Goal: Task Accomplishment & Management: Manage account settings

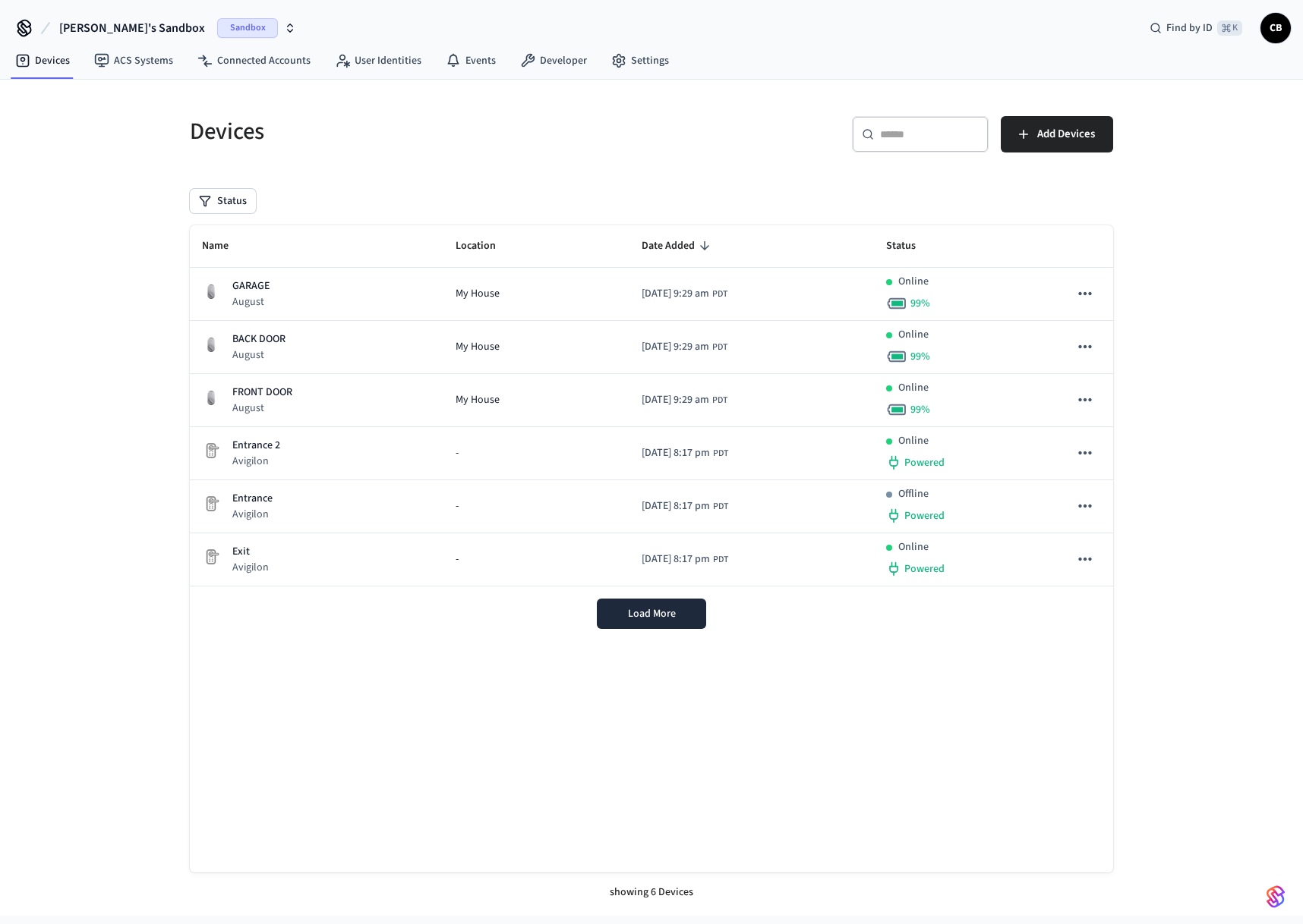
click at [149, 25] on button "[PERSON_NAME]'s Sandbox Sandbox" at bounding box center [177, 28] width 246 height 32
click at [131, 123] on div "Development Sandbox" at bounding box center [124, 126] width 208 height 20
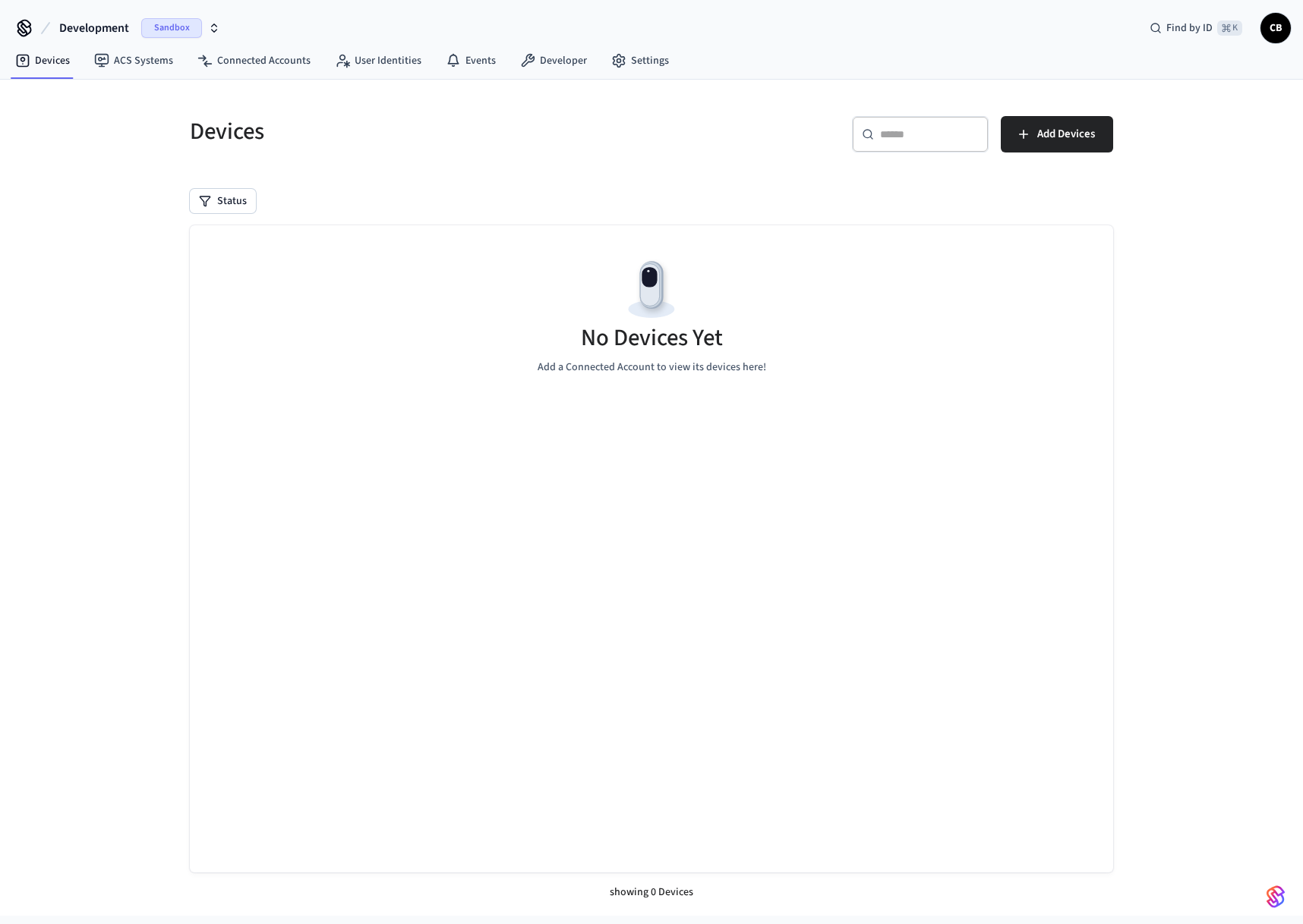
click at [117, 43] on button "Development Sandbox" at bounding box center [140, 28] width 170 height 32
click at [117, 59] on input "text" at bounding box center [132, 62] width 190 height 33
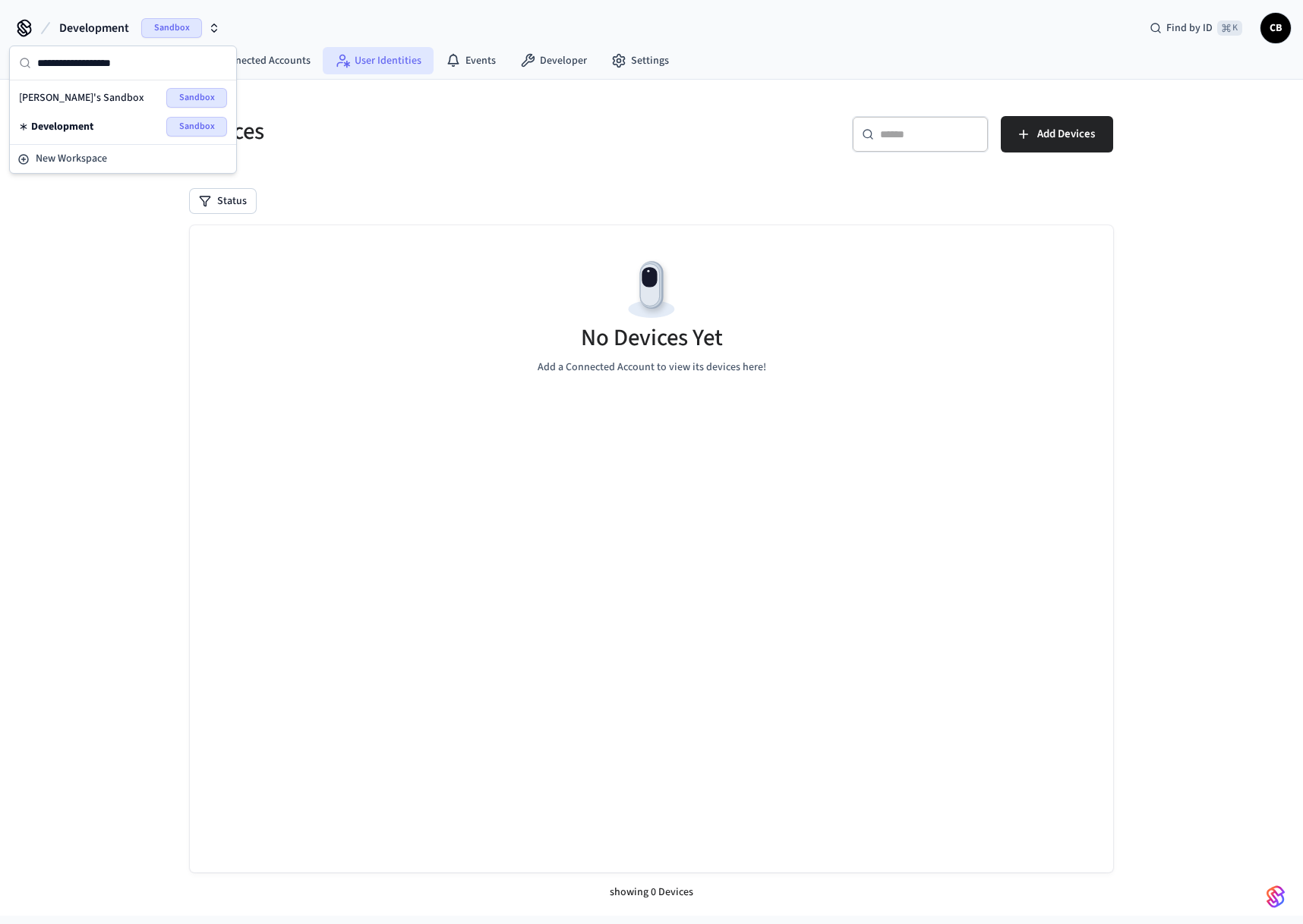
click at [323, 68] on link "User Identities" at bounding box center [379, 60] width 111 height 28
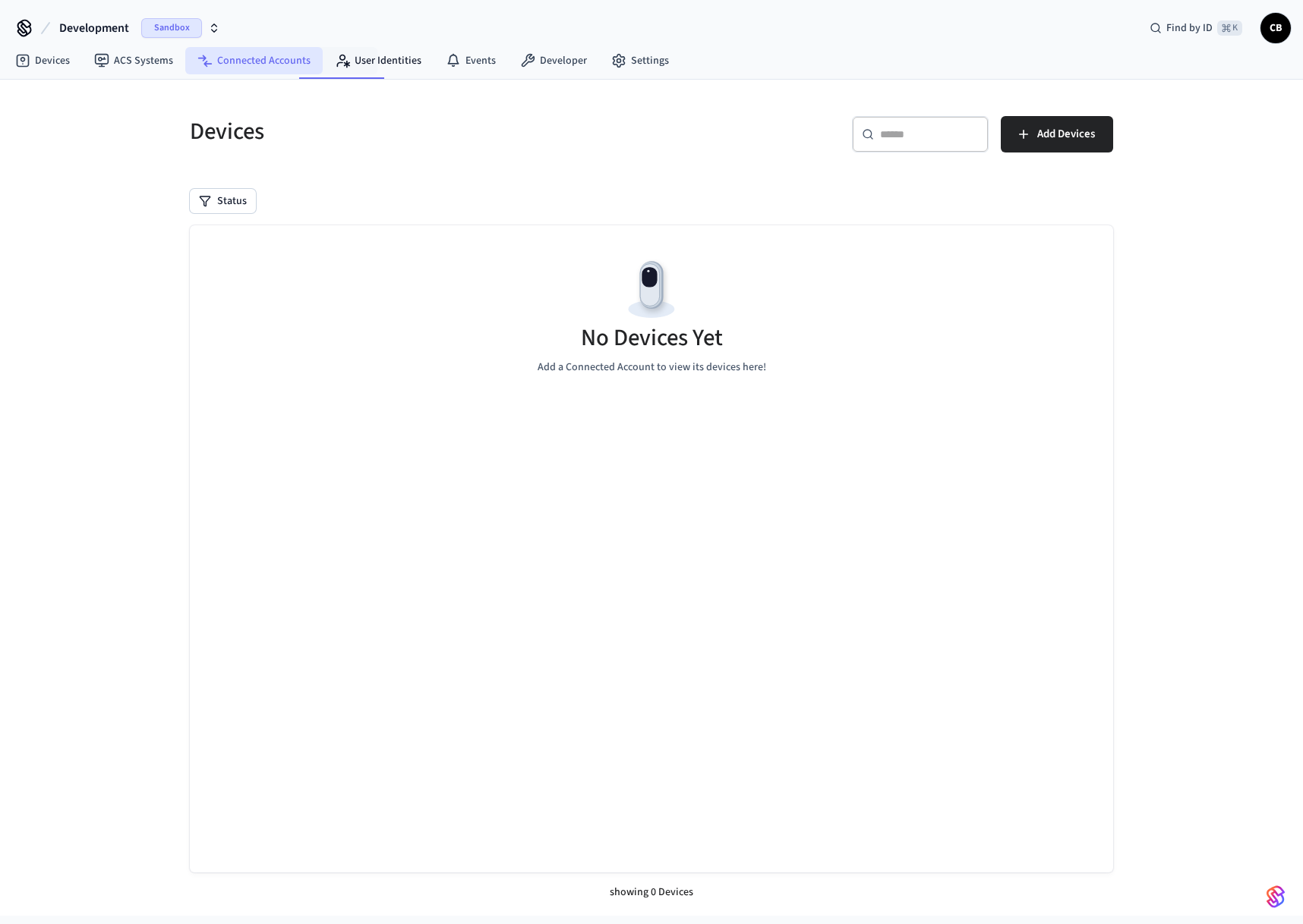
click at [271, 66] on link "Connected Accounts" at bounding box center [254, 60] width 138 height 28
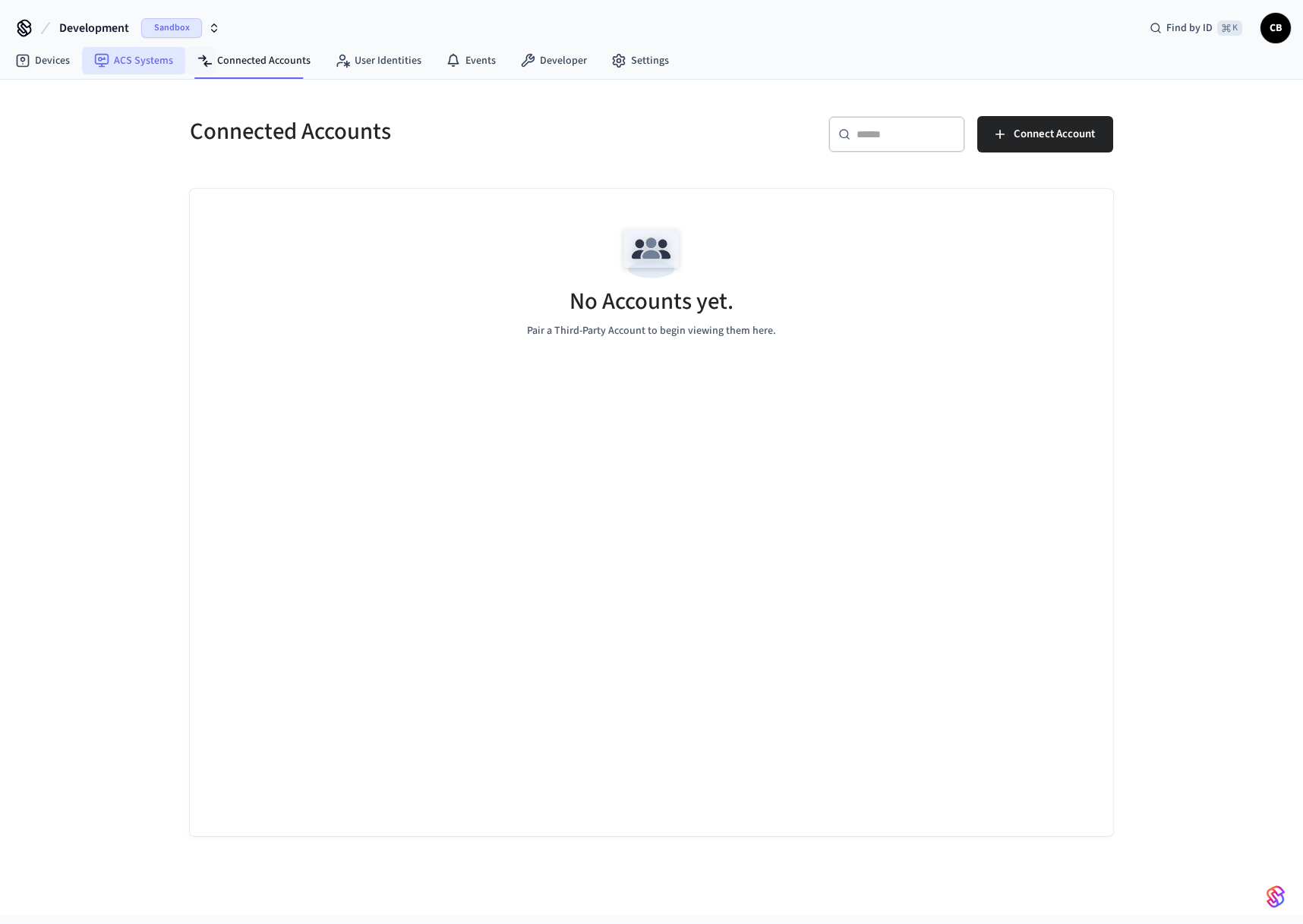
click at [129, 63] on link "ACS Systems" at bounding box center [134, 60] width 103 height 28
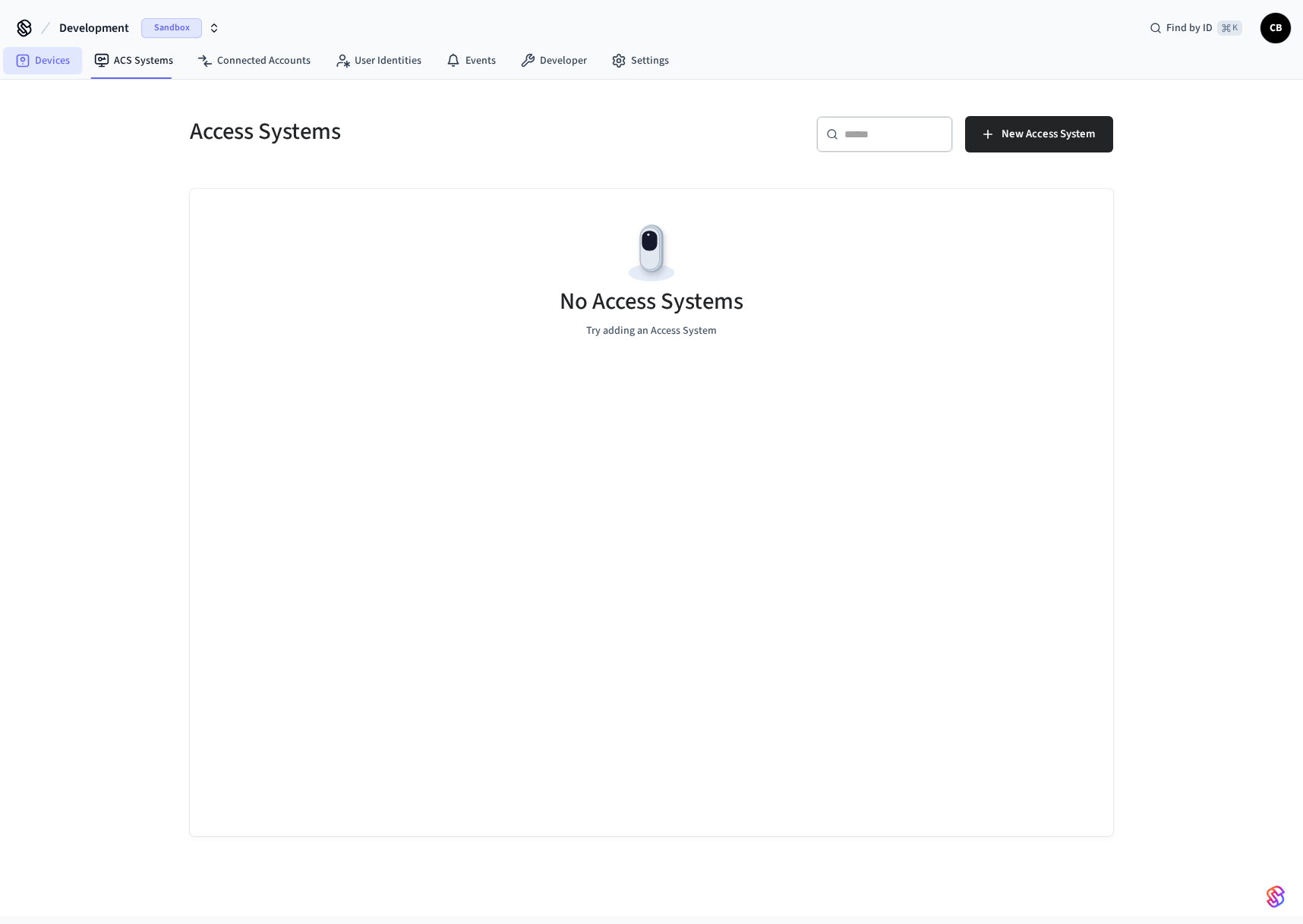
click at [50, 69] on link "Devices" at bounding box center [42, 60] width 79 height 28
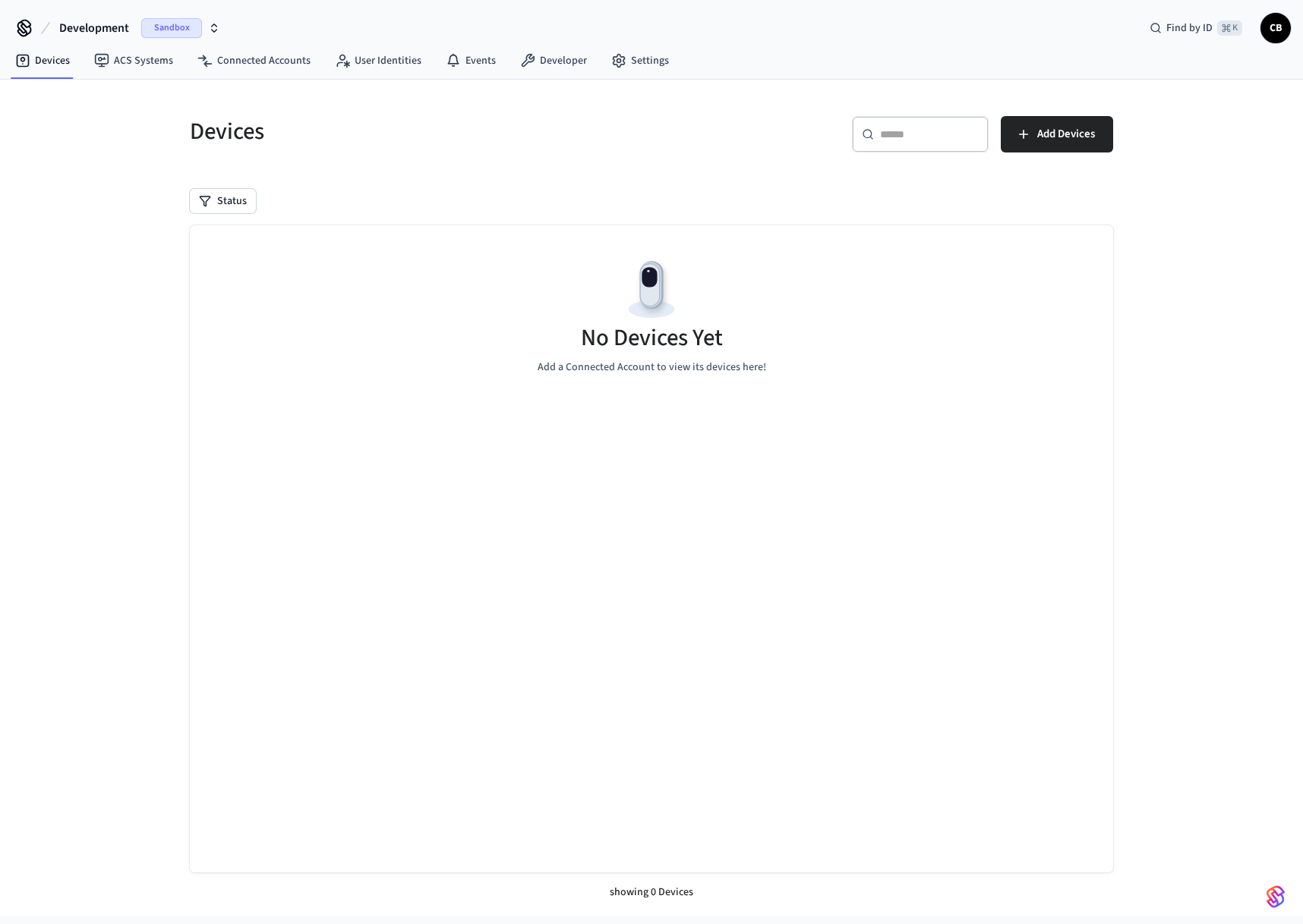
click at [120, 359] on div "Devices ​ ​ Add Devices Status No Devices Yet Add a Connected Account to view i…" at bounding box center [651, 497] width 1303 height 836
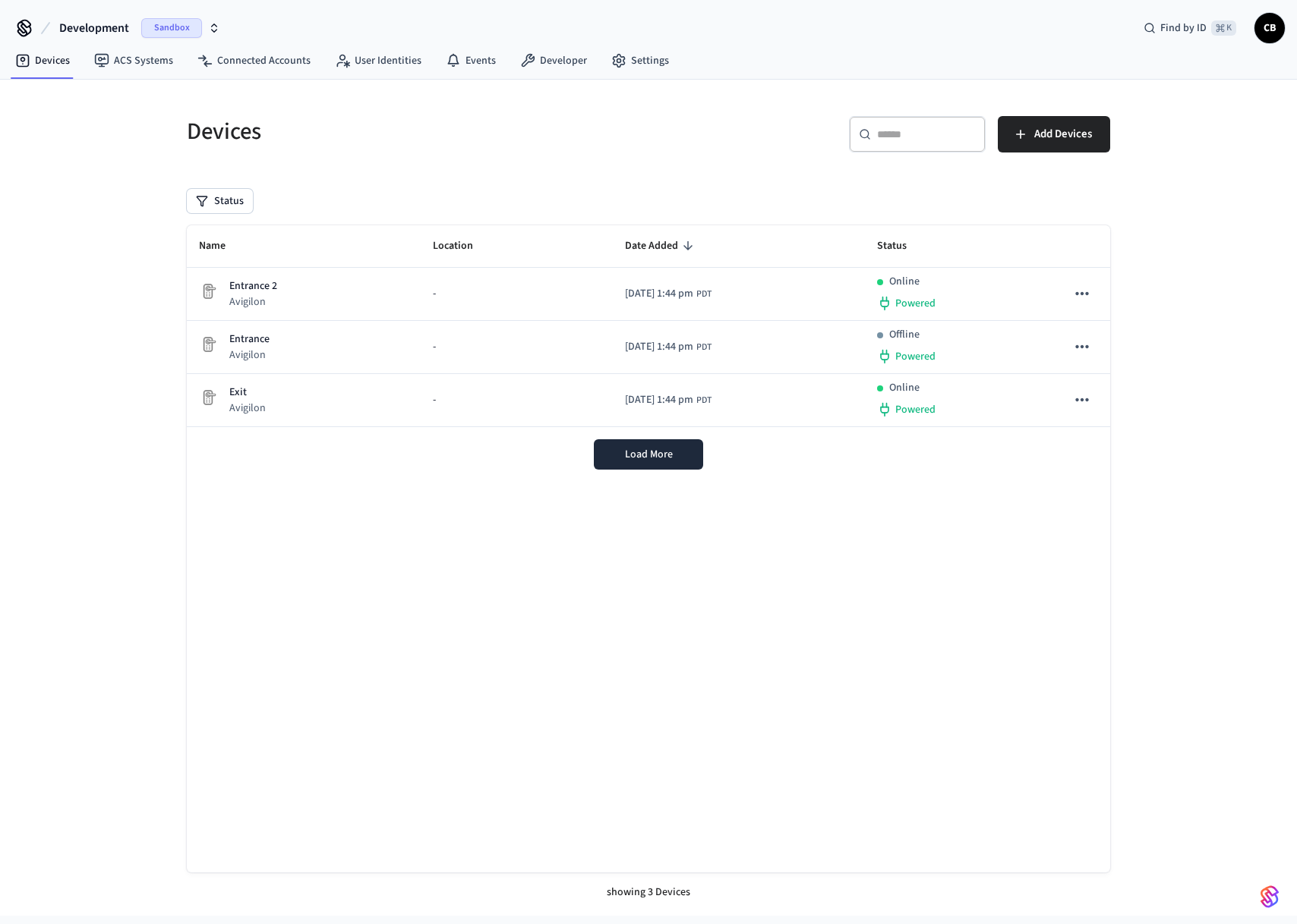
click at [180, 30] on span "Sandbox" at bounding box center [172, 28] width 61 height 20
click at [79, 97] on span "[PERSON_NAME]'s Sandbox" at bounding box center [81, 98] width 125 height 15
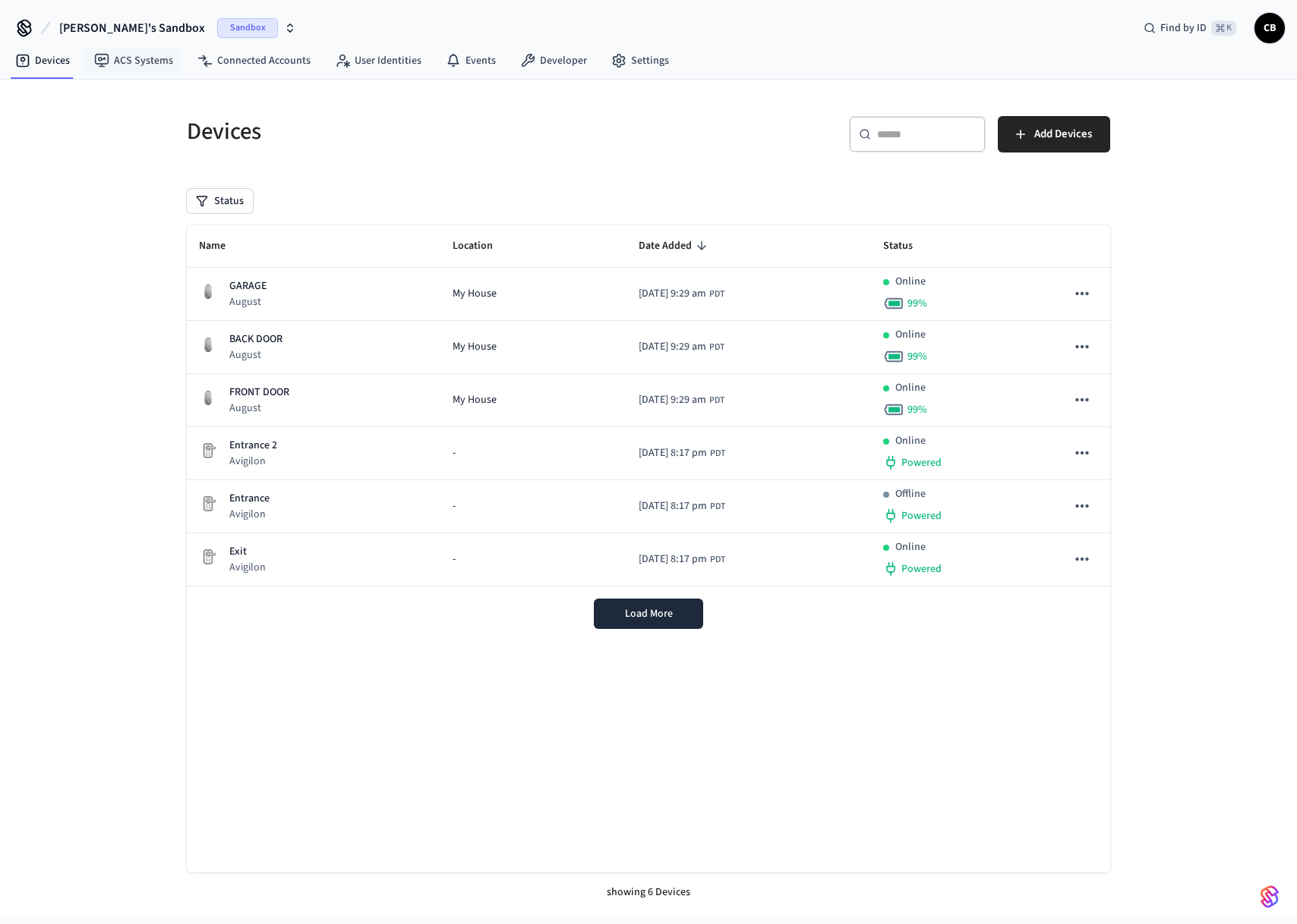
click at [104, 27] on span "[PERSON_NAME]'s Sandbox" at bounding box center [132, 28] width 145 height 18
click at [102, 126] on div "Development Sandbox" at bounding box center [124, 126] width 208 height 20
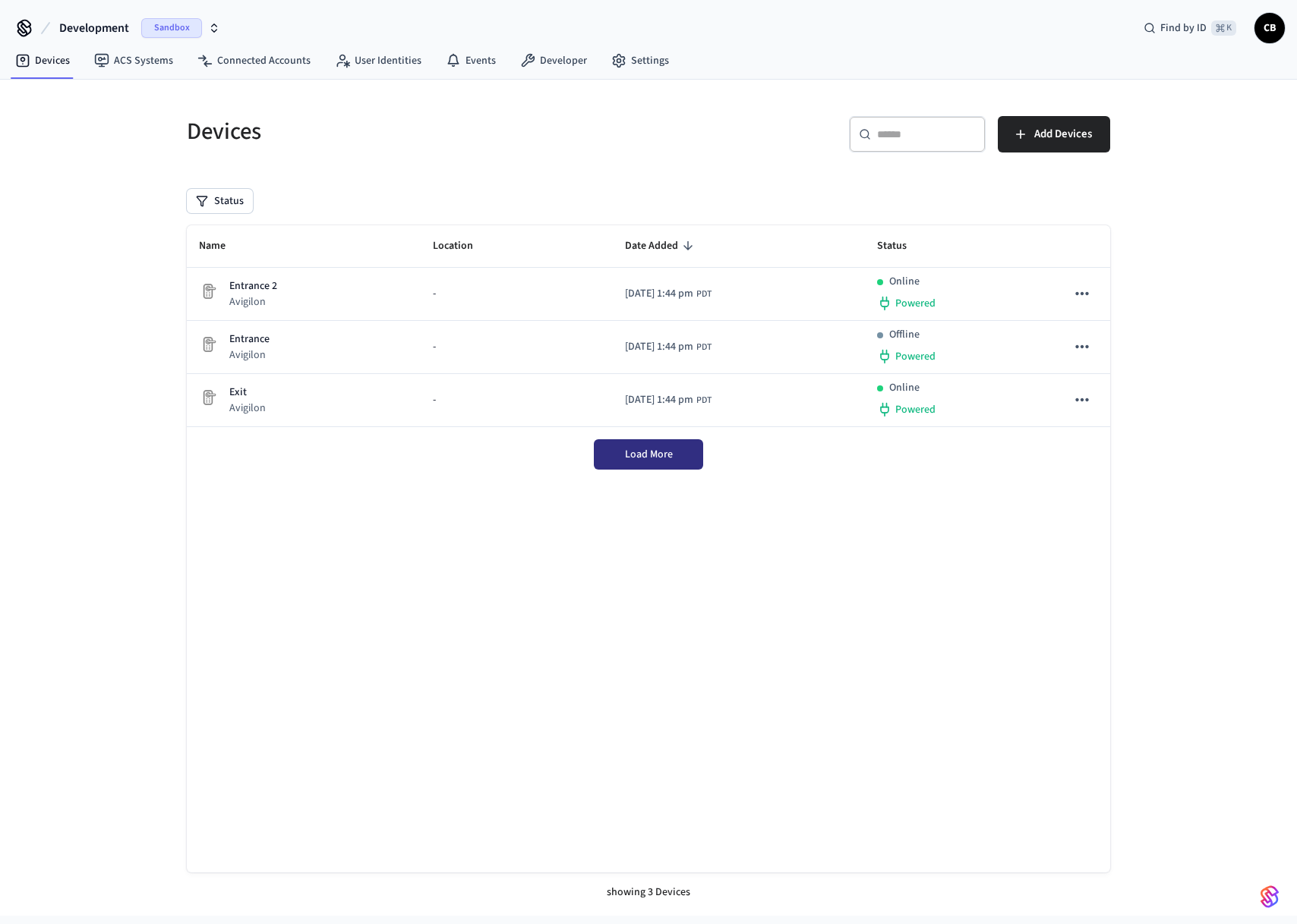
click at [624, 446] on button "Load More" at bounding box center [648, 455] width 109 height 31
click at [1059, 137] on span "Add Devices" at bounding box center [1063, 134] width 57 height 20
click at [112, 202] on div "Devices ​ ​ Add Devices Status Name Location Date Added Status Entrance 2 Avigi…" at bounding box center [648, 497] width 1297 height 836
click at [200, 35] on span "Sandbox" at bounding box center [172, 28] width 61 height 20
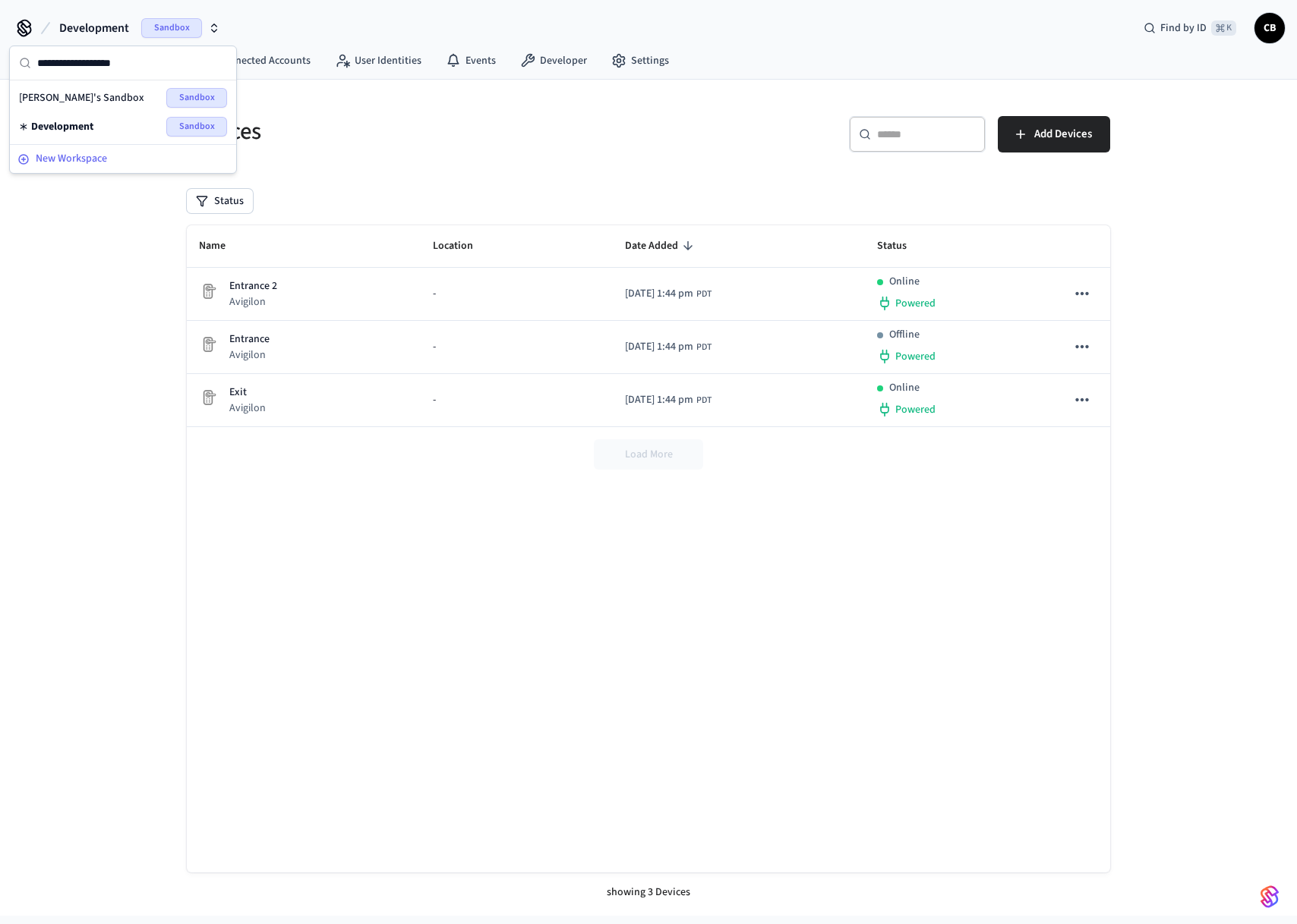
click at [76, 161] on span "New Workspace" at bounding box center [71, 159] width 72 height 16
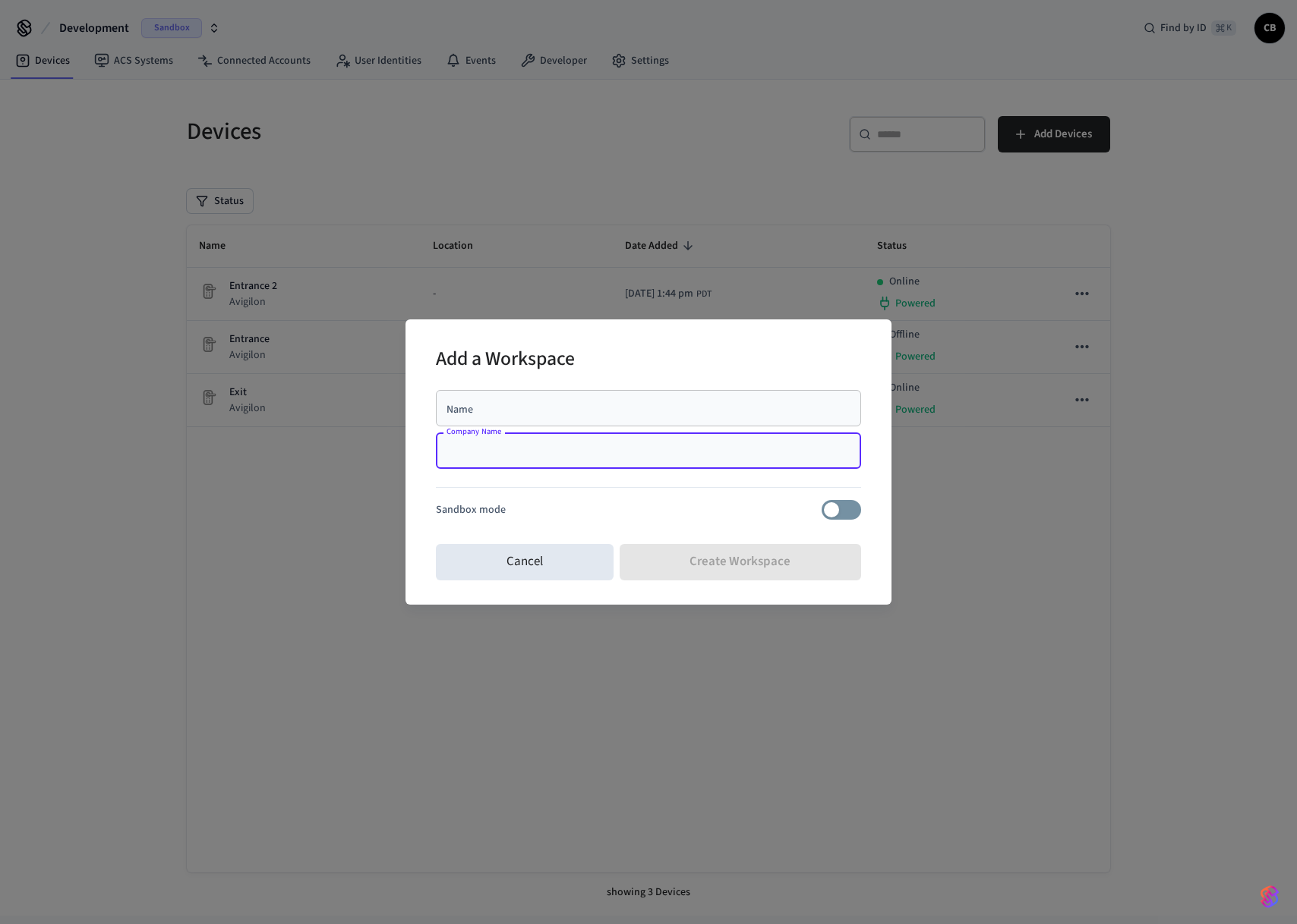
click at [522, 456] on input "Company Name" at bounding box center [648, 451] width 407 height 15
type input "***"
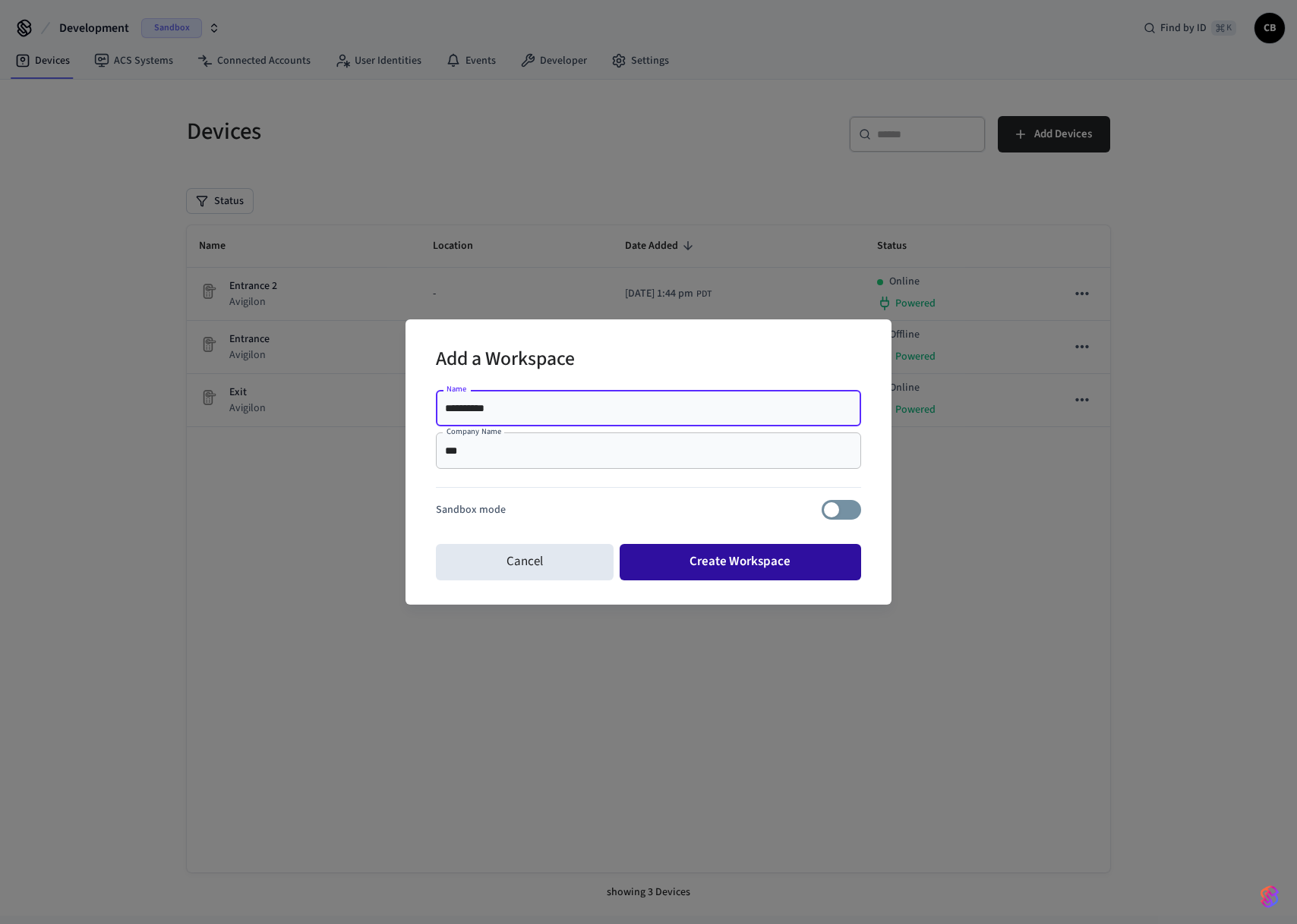
type input "**********"
click at [812, 548] on button "Create Workspace" at bounding box center [740, 562] width 242 height 36
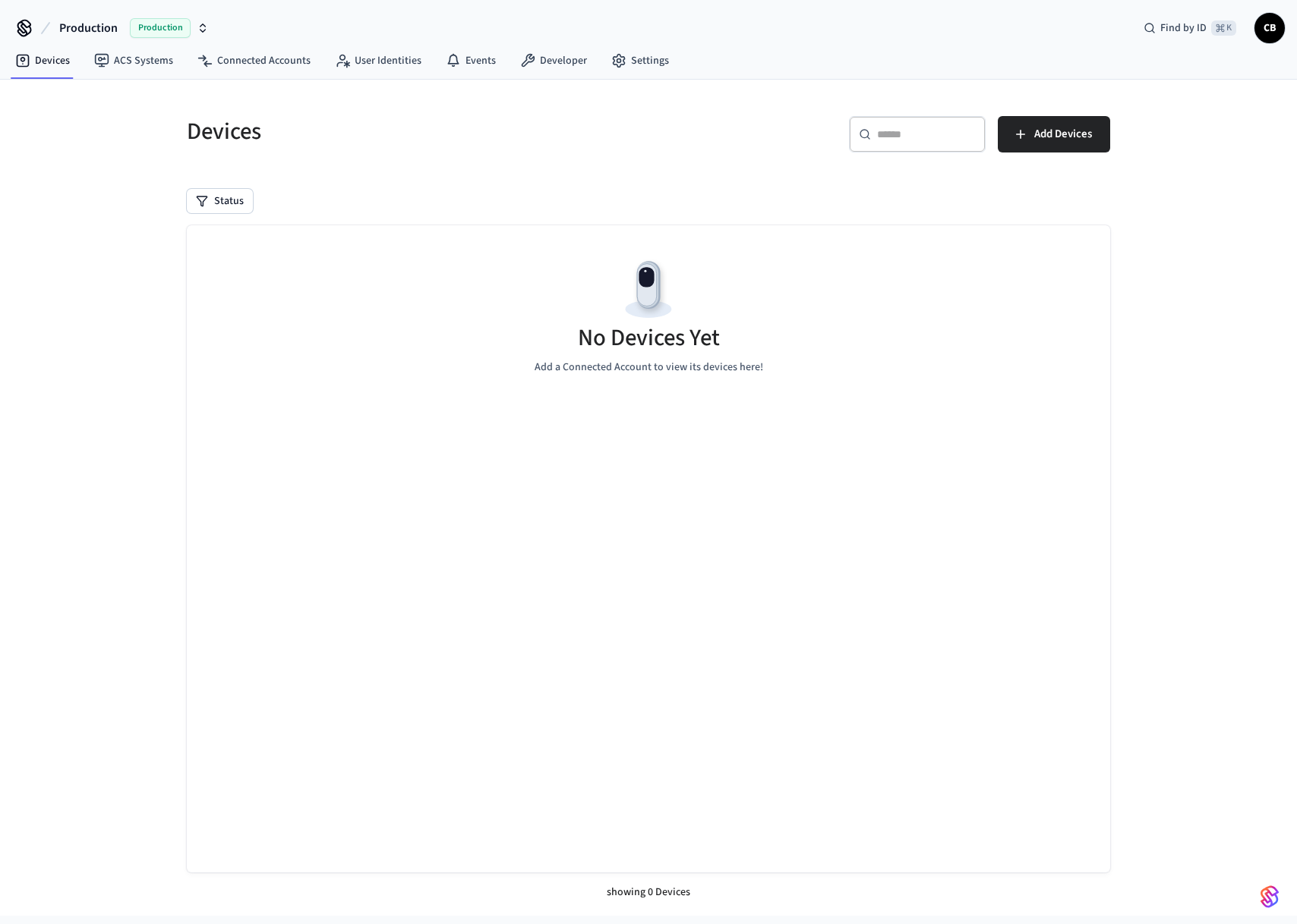
click at [185, 14] on button "Production Production" at bounding box center [134, 28] width 159 height 32
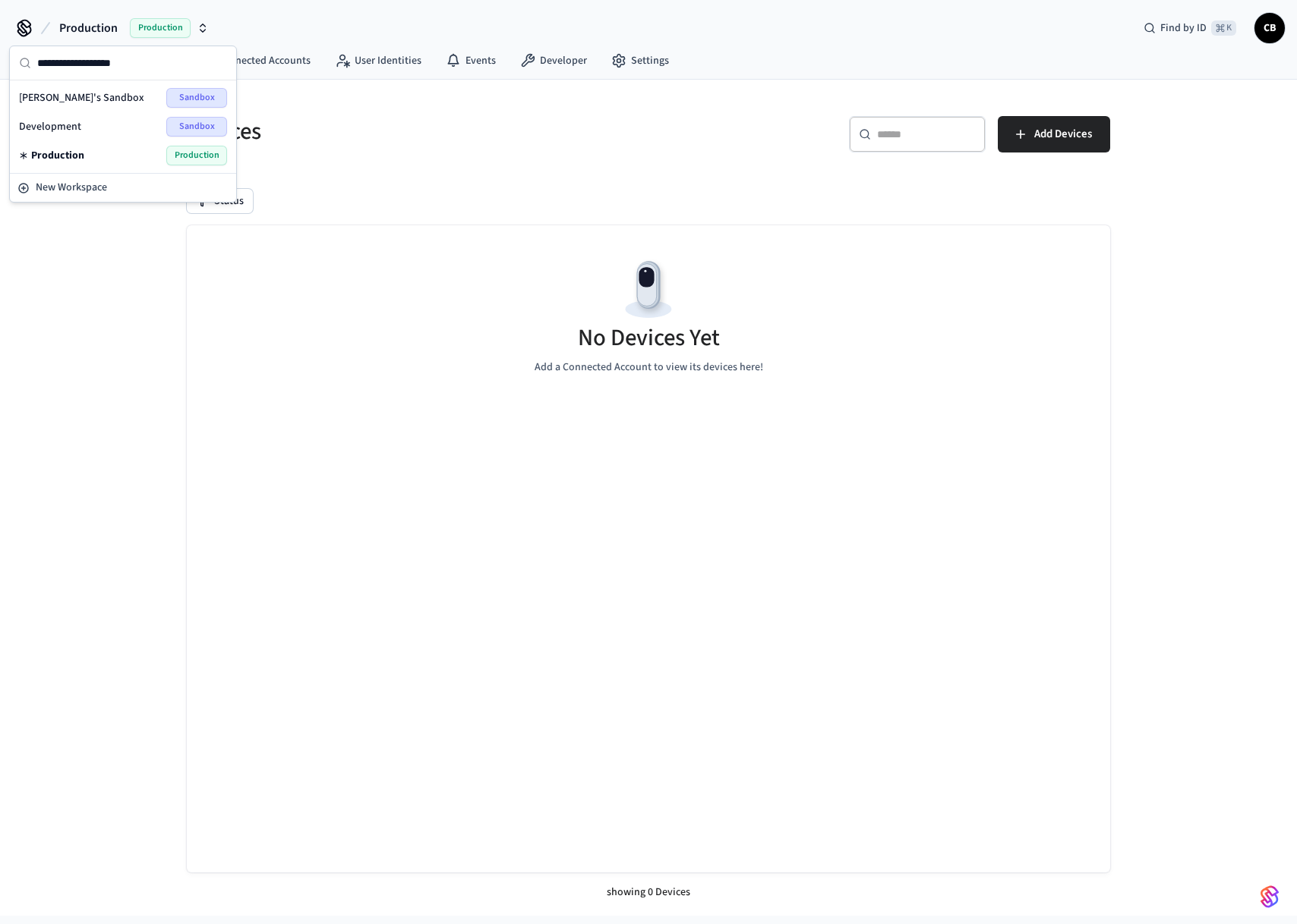
click at [185, 14] on button "Production Production" at bounding box center [134, 28] width 159 height 32
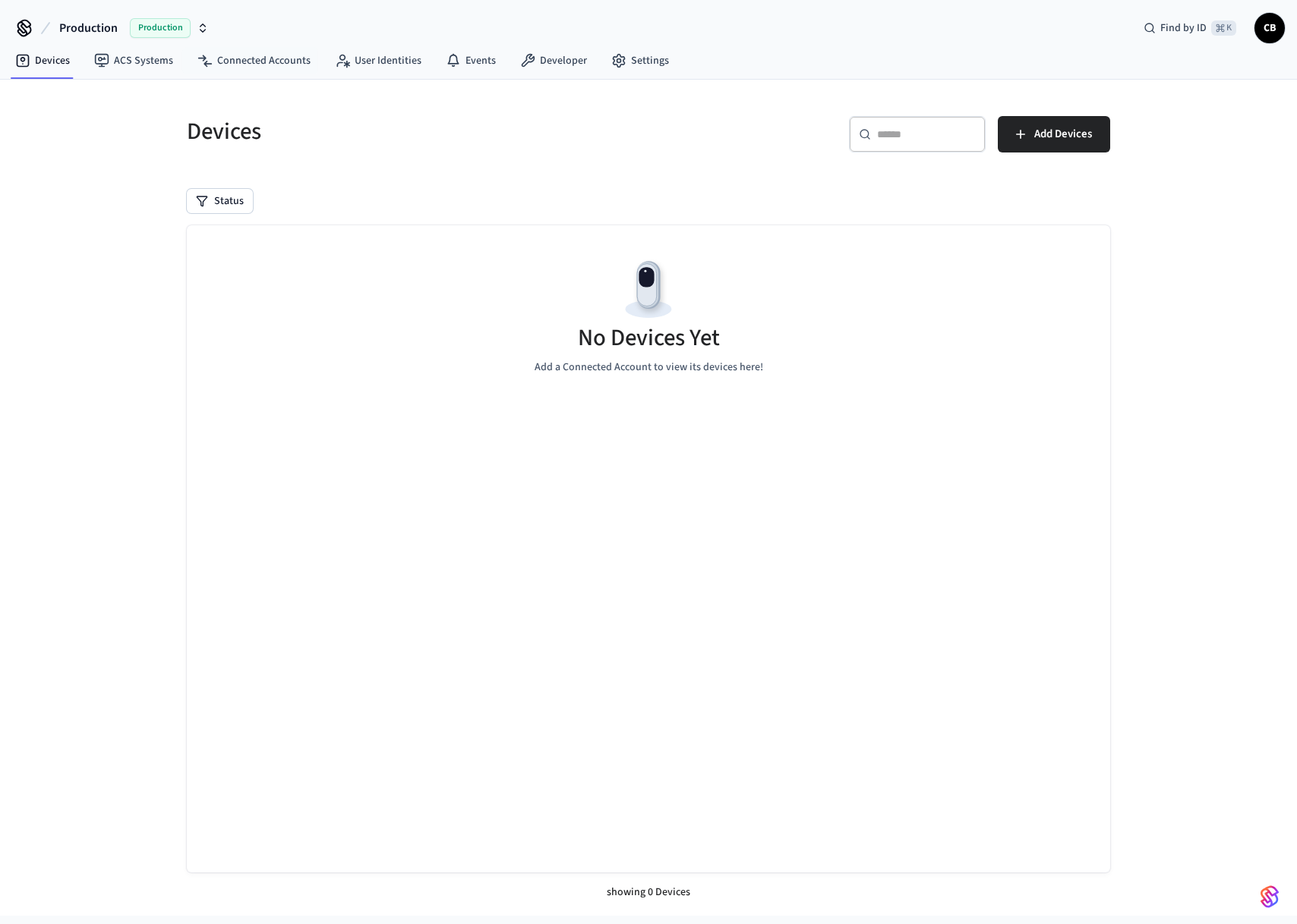
click at [694, 166] on div "Devices ​ ​ Add Devices Status No Devices Yet Add a Connected Account to view i…" at bounding box center [648, 505] width 947 height 815
click at [1074, 117] on button "Add Devices" at bounding box center [1054, 135] width 113 height 36
click at [1076, 127] on span "Add Devices" at bounding box center [1063, 134] width 57 height 20
